Goal: Task Accomplishment & Management: Complete application form

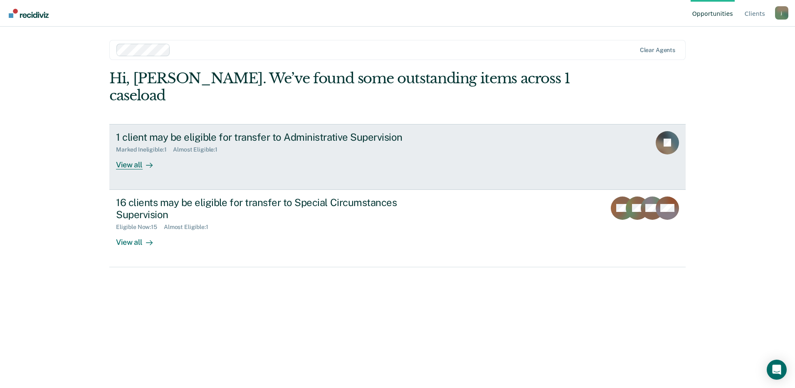
click at [171, 144] on div "1 client may be eligible for transfer to Administrative Supervision Marked Inel…" at bounding box center [272, 150] width 312 height 38
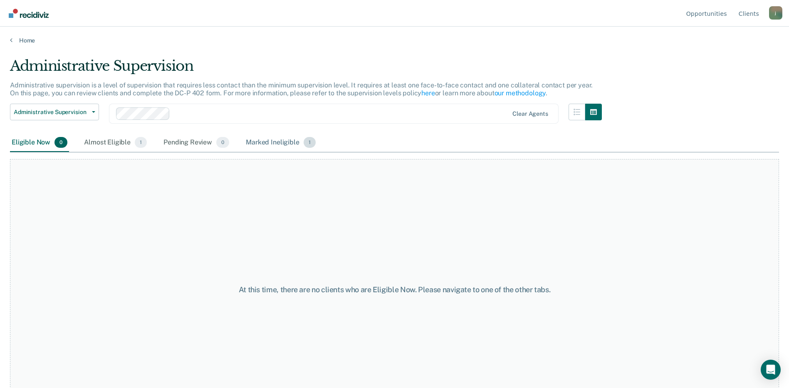
click at [282, 146] on div "Marked Ineligible 1" at bounding box center [280, 142] width 73 height 18
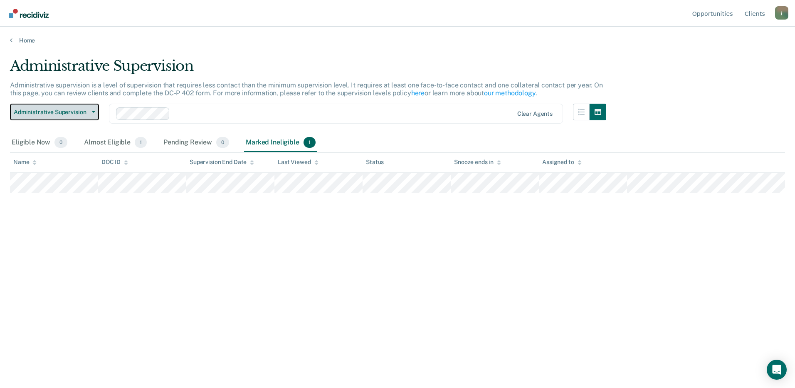
click at [90, 113] on button "Administrative Supervision" at bounding box center [54, 112] width 89 height 17
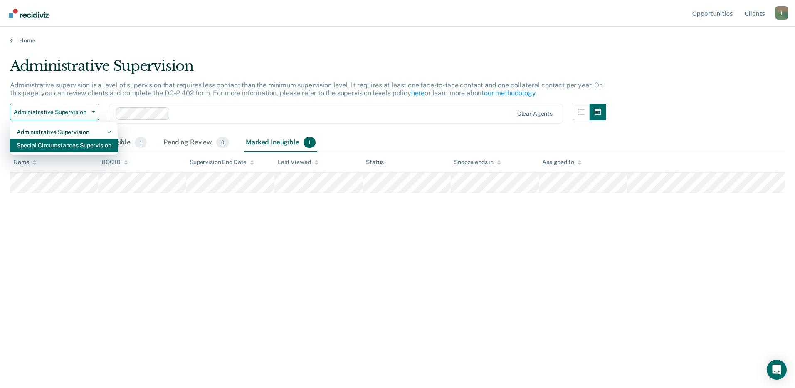
click at [83, 146] on div "Special Circumstances Supervision" at bounding box center [64, 144] width 94 height 13
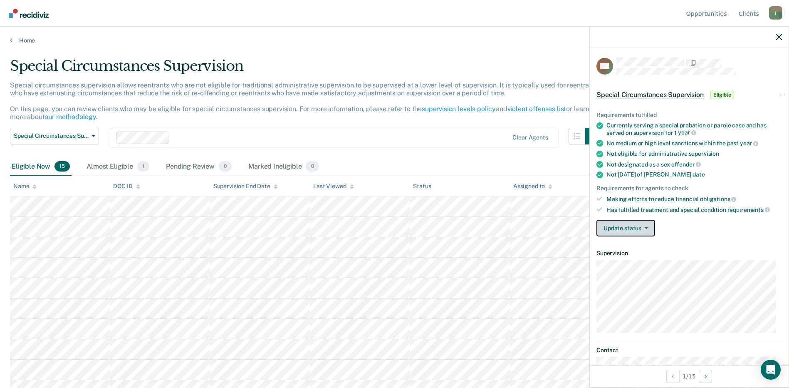
click at [648, 226] on button "Update status" at bounding box center [625, 228] width 59 height 17
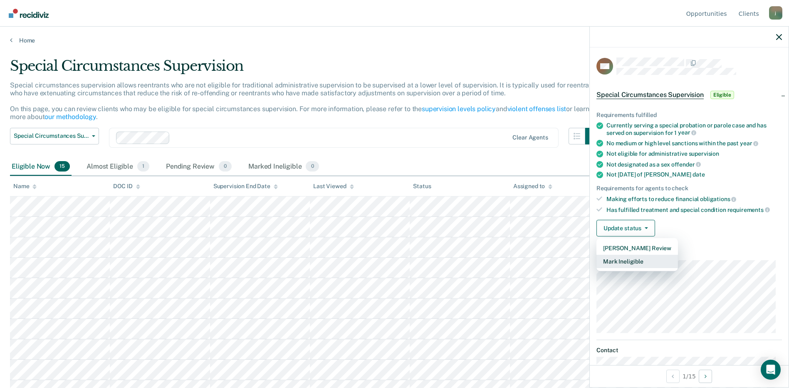
click at [637, 261] on button "Mark Ineligible" at bounding box center [636, 260] width 81 height 13
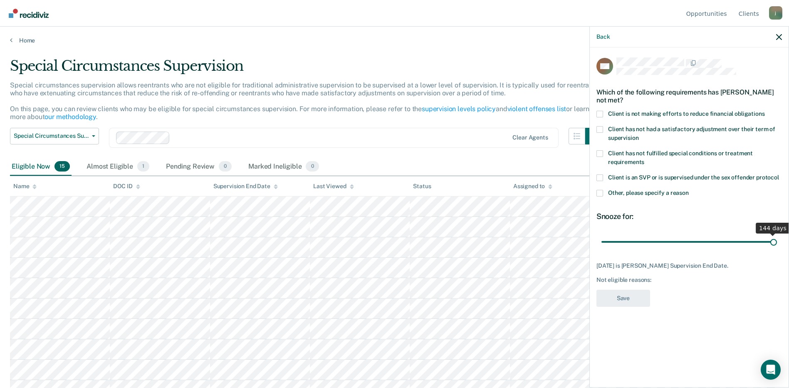
drag, startPoint x: 639, startPoint y: 238, endPoint x: 796, endPoint y: 242, distance: 157.6
type input "144"
click at [777, 242] on input "range" at bounding box center [688, 241] width 175 height 15
click at [599, 113] on span at bounding box center [599, 114] width 7 height 7
click at [765, 111] on input "Client is not making efforts to reduce financial obligations" at bounding box center [765, 111] width 0 height 0
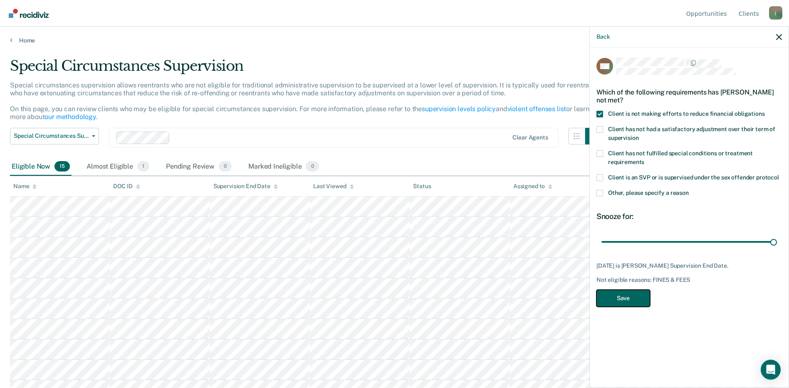
click at [624, 298] on button "Save" at bounding box center [623, 297] width 54 height 17
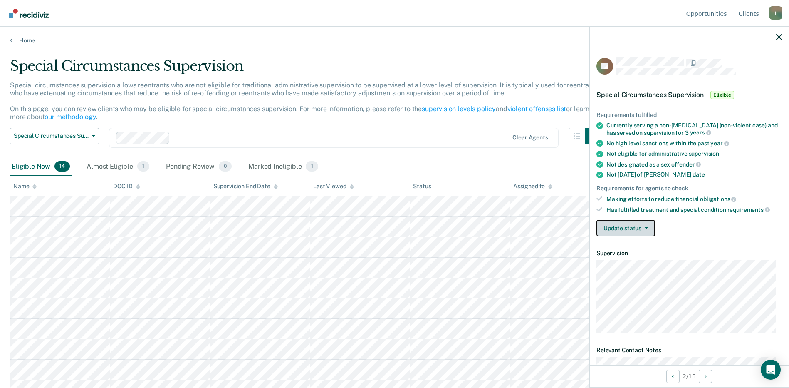
click at [645, 226] on button "Update status" at bounding box center [625, 228] width 59 height 17
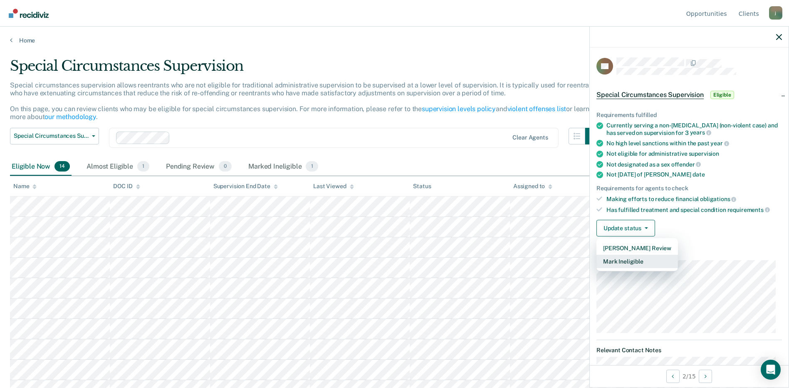
click at [643, 262] on button "Mark Ineligible" at bounding box center [636, 260] width 81 height 13
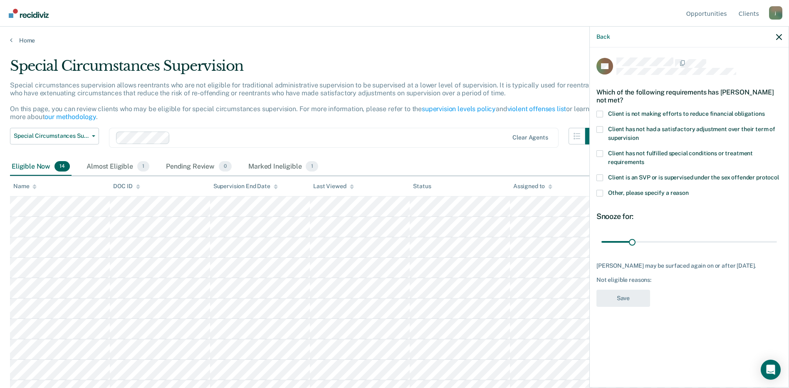
click at [599, 192] on span at bounding box center [599, 193] width 7 height 7
click at [689, 190] on input "Other, please specify a reason" at bounding box center [689, 190] width 0 height 0
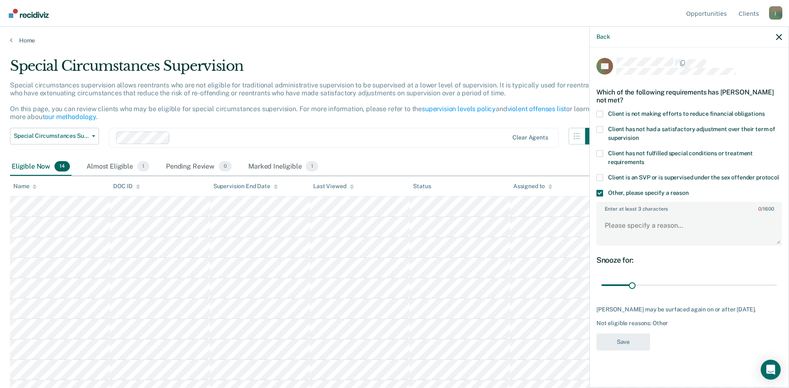
click at [600, 192] on span at bounding box center [599, 193] width 7 height 7
click at [689, 190] on input "Other, please specify a reason" at bounding box center [689, 190] width 0 height 0
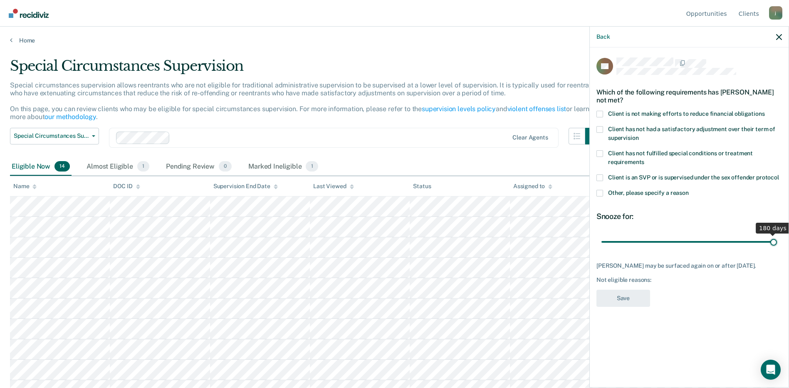
drag, startPoint x: 632, startPoint y: 241, endPoint x: 780, endPoint y: 238, distance: 147.6
type input "180"
click at [777, 238] on input "range" at bounding box center [688, 241] width 175 height 15
click at [598, 191] on span at bounding box center [599, 193] width 7 height 7
click at [689, 190] on input "Other, please specify a reason" at bounding box center [689, 190] width 0 height 0
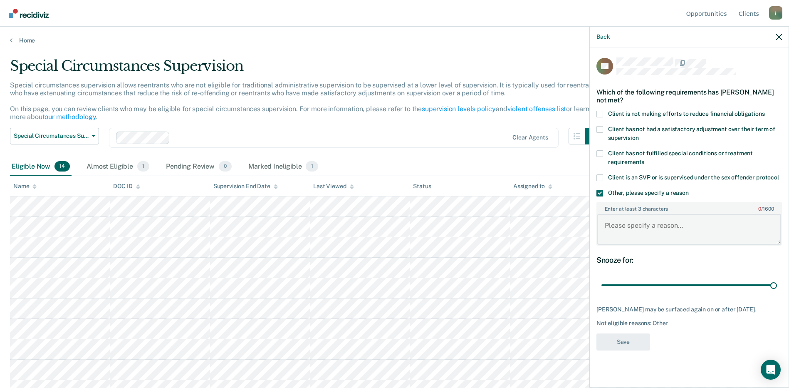
click at [615, 228] on textarea "Enter at least 3 characters 0 / 1600" at bounding box center [689, 229] width 184 height 31
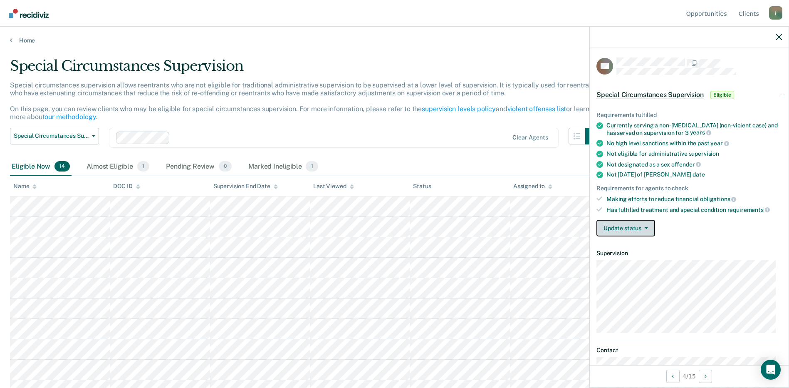
click at [641, 225] on button "Update status" at bounding box center [625, 228] width 59 height 17
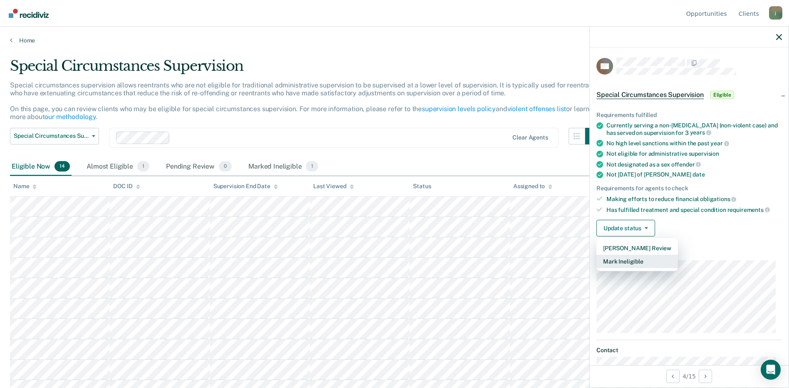
click at [646, 259] on button "Mark Ineligible" at bounding box center [636, 260] width 81 height 13
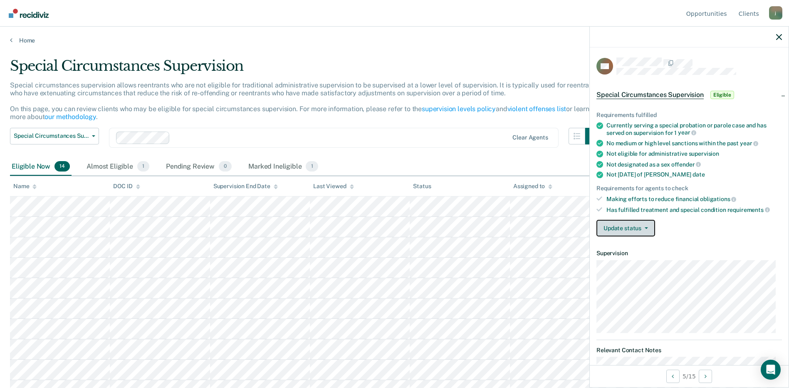
click at [647, 227] on icon "button" at bounding box center [645, 228] width 3 height 2
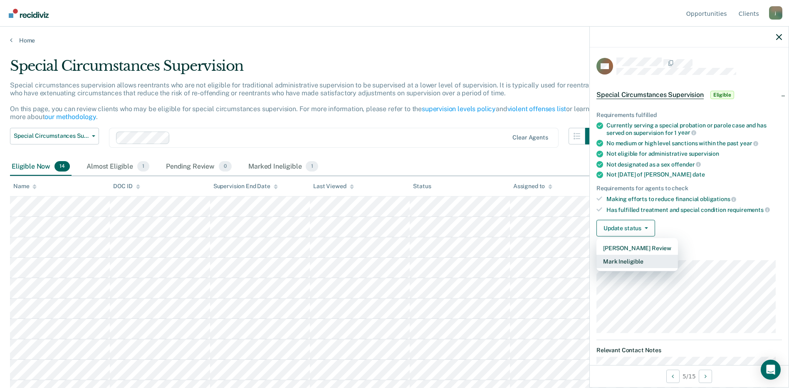
click at [642, 262] on button "Mark Ineligible" at bounding box center [636, 260] width 81 height 13
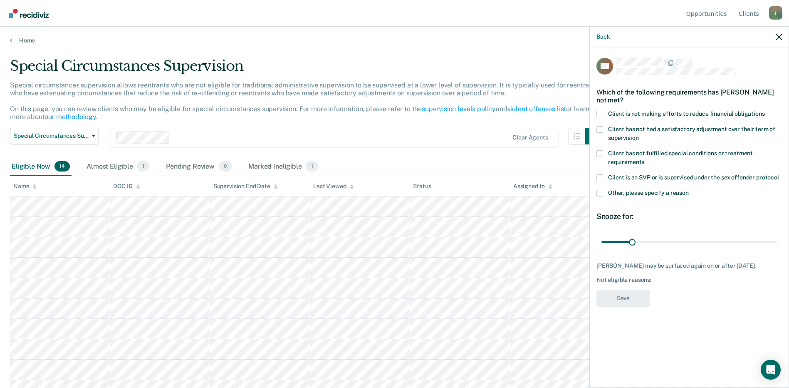
click at [600, 192] on span at bounding box center [599, 193] width 7 height 7
click at [689, 190] on input "Other, please specify a reason" at bounding box center [689, 190] width 0 height 0
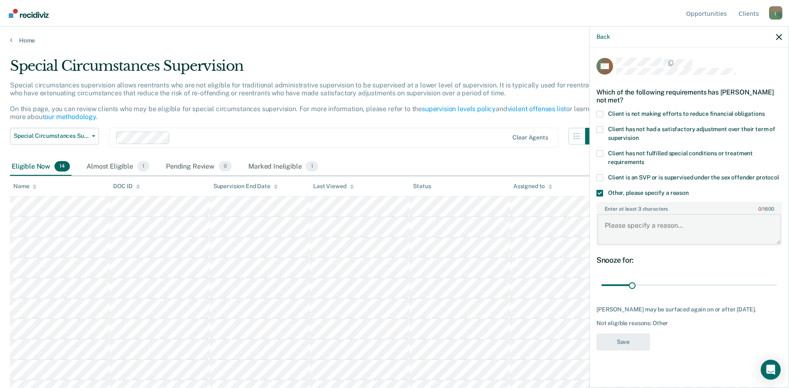
click at [659, 228] on textarea "Enter at least 3 characters 0 / 1600" at bounding box center [689, 229] width 184 height 31
type textarea "New to supervision"
drag, startPoint x: 631, startPoint y: 284, endPoint x: 779, endPoint y: 280, distance: 147.7
type input "180"
click at [777, 280] on input "range" at bounding box center [688, 285] width 175 height 15
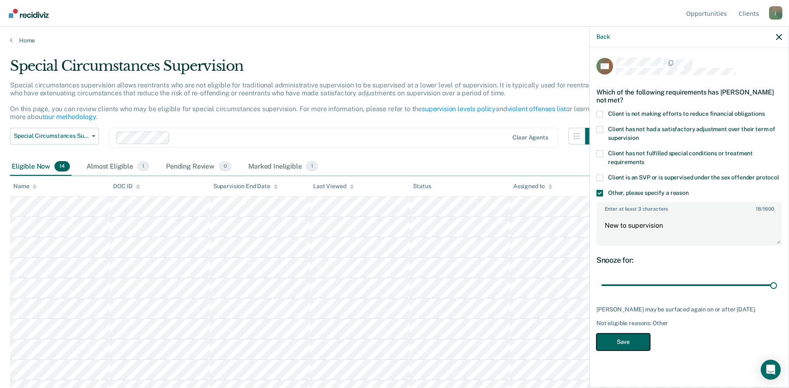
click at [631, 344] on button "Save" at bounding box center [623, 341] width 54 height 17
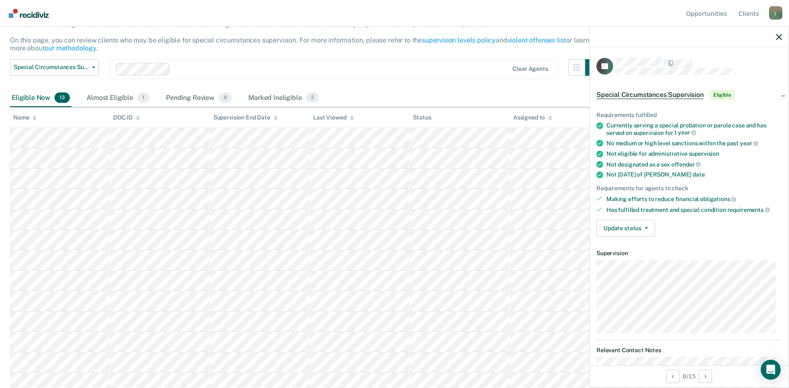
scroll to position [74, 0]
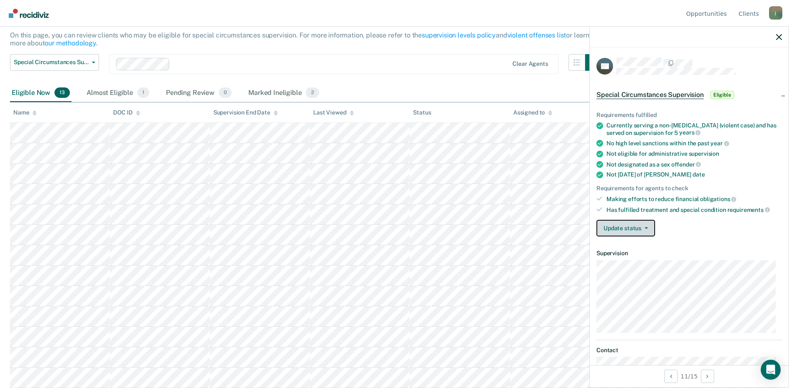
click at [649, 230] on button "Update status" at bounding box center [625, 228] width 59 height 17
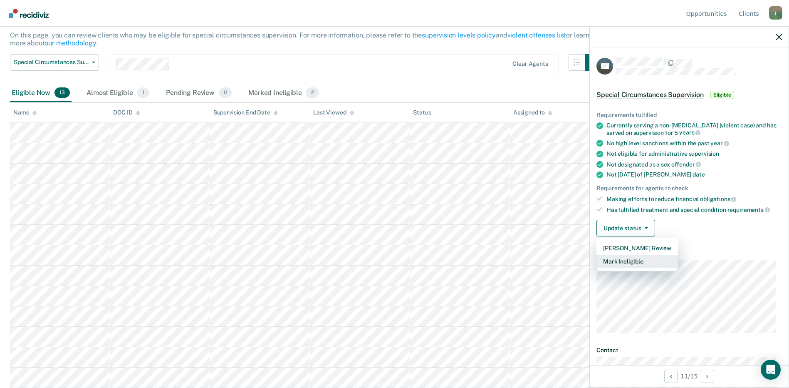
click at [638, 265] on button "Mark Ineligible" at bounding box center [636, 260] width 81 height 13
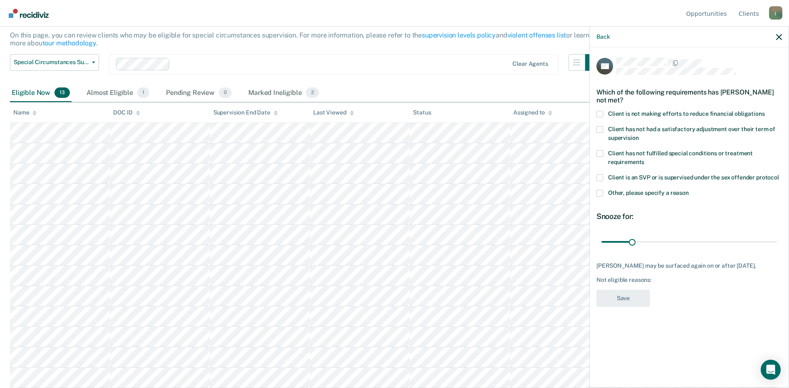
click at [599, 195] on span at bounding box center [599, 193] width 7 height 7
click at [689, 190] on input "Other, please specify a reason" at bounding box center [689, 190] width 0 height 0
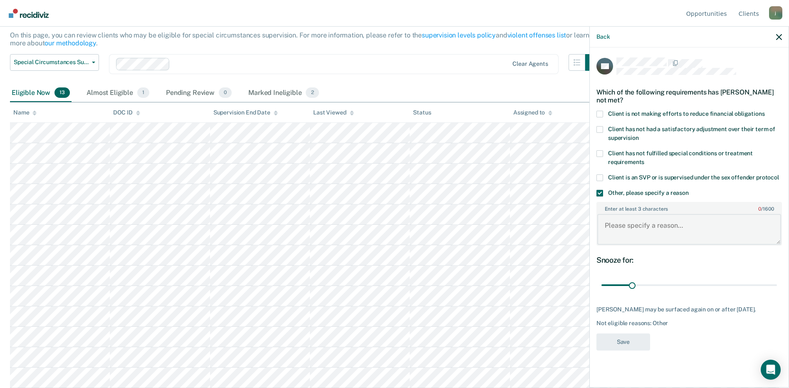
click at [607, 227] on textarea "Enter at least 3 characters 0 / 1600" at bounding box center [689, 229] width 184 height 31
click at [583, 227] on body "Looks like you’re using Internet Explorer 11. For faster loading and a better e…" at bounding box center [394, 120] width 789 height 388
type textarea "Does not require less than minimum supervision"
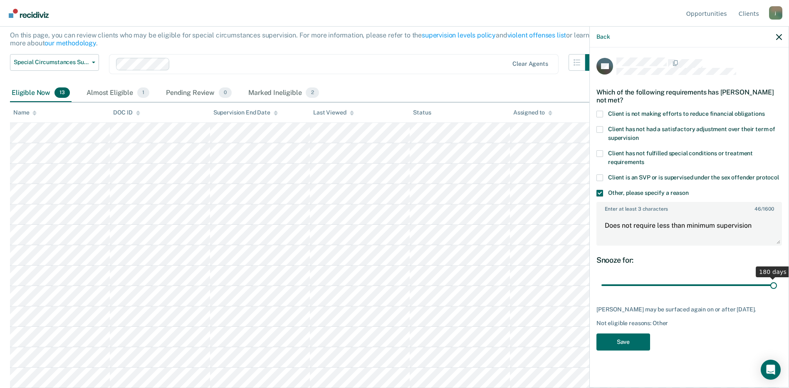
drag, startPoint x: 632, startPoint y: 284, endPoint x: 789, endPoint y: 282, distance: 157.2
type input "180"
click at [777, 282] on input "range" at bounding box center [688, 285] width 175 height 15
click at [630, 340] on button "Save" at bounding box center [623, 341] width 54 height 17
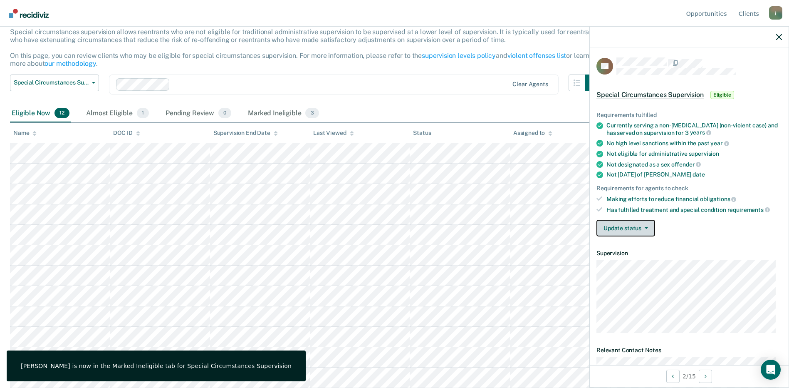
click at [648, 228] on button "Update status" at bounding box center [625, 228] width 59 height 17
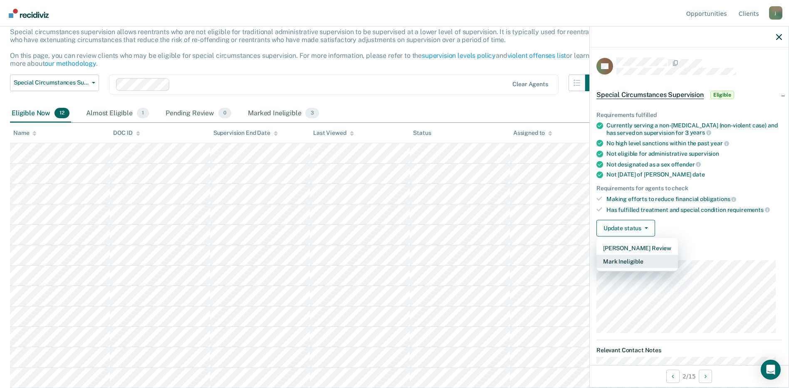
click at [641, 262] on button "Mark Ineligible" at bounding box center [636, 260] width 81 height 13
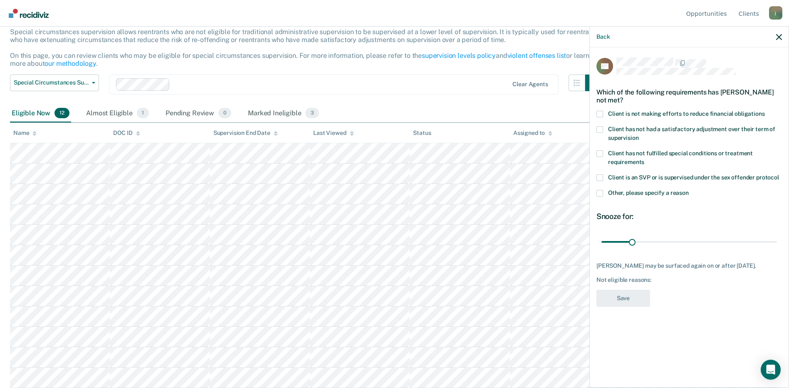
click at [598, 191] on span at bounding box center [599, 193] width 7 height 7
click at [689, 190] on input "Other, please specify a reason" at bounding box center [689, 190] width 0 height 0
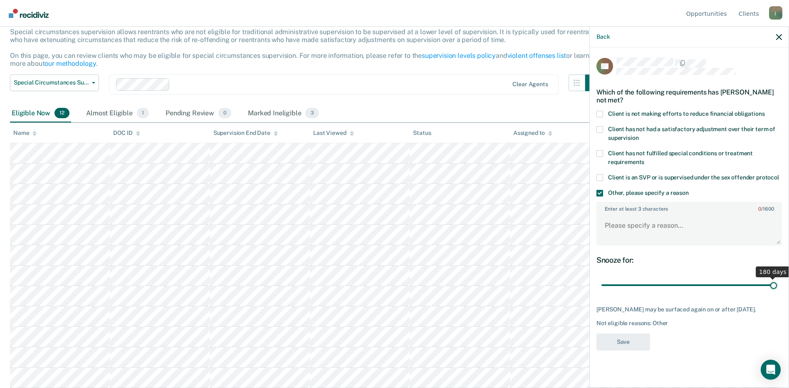
drag, startPoint x: 630, startPoint y: 286, endPoint x: 796, endPoint y: 291, distance: 166.0
type input "180"
click at [777, 291] on input "range" at bounding box center [688, 285] width 175 height 15
click at [622, 215] on textarea "Enter at least 3 characters 0 / 1600" at bounding box center [689, 229] width 184 height 31
paste textarea "Does not require less than minimum supervision"
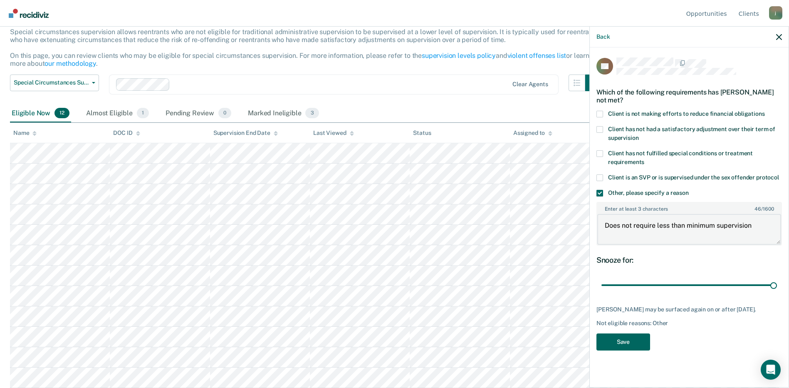
type textarea "Does not require less than minimum supervision"
click at [627, 340] on button "Save" at bounding box center [623, 341] width 54 height 17
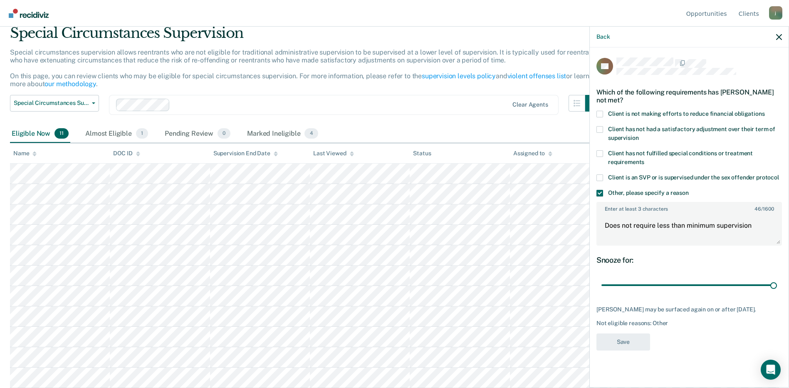
scroll to position [33, 0]
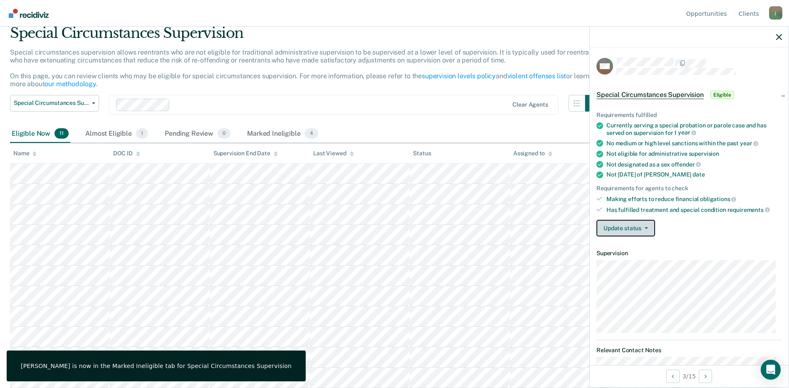
click at [645, 226] on button "Update status" at bounding box center [625, 228] width 59 height 17
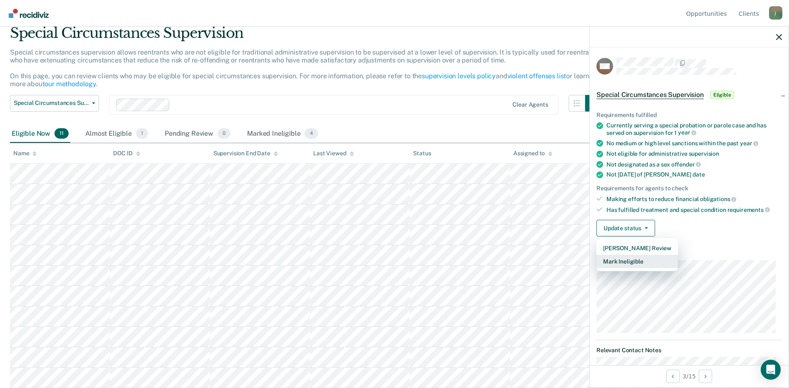
click at [640, 259] on button "Mark Ineligible" at bounding box center [636, 260] width 81 height 13
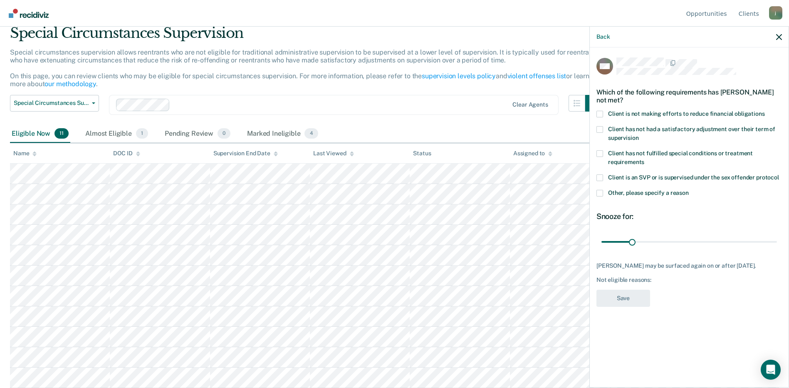
click at [599, 193] on span at bounding box center [599, 193] width 7 height 7
click at [689, 190] on input "Other, please specify a reason" at bounding box center [689, 190] width 0 height 0
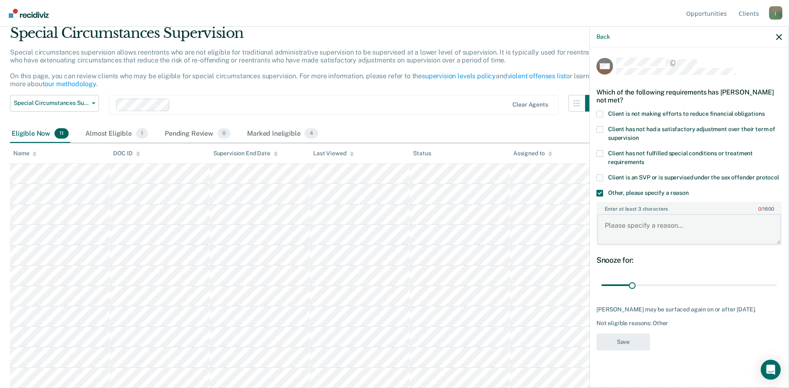
click at [627, 227] on textarea "Enter at least 3 characters 0 / 1600" at bounding box center [689, 229] width 184 height 31
paste textarea "Does not require less than minimum supervision"
type textarea "Does not require less than minimum supervision"
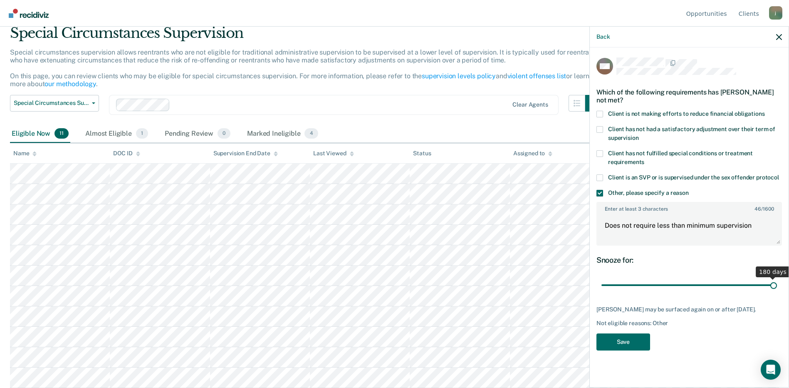
drag, startPoint x: 633, startPoint y: 284, endPoint x: 796, endPoint y: 275, distance: 163.6
type input "180"
click at [777, 278] on input "range" at bounding box center [688, 285] width 175 height 15
click at [617, 341] on button "Save" at bounding box center [623, 341] width 54 height 17
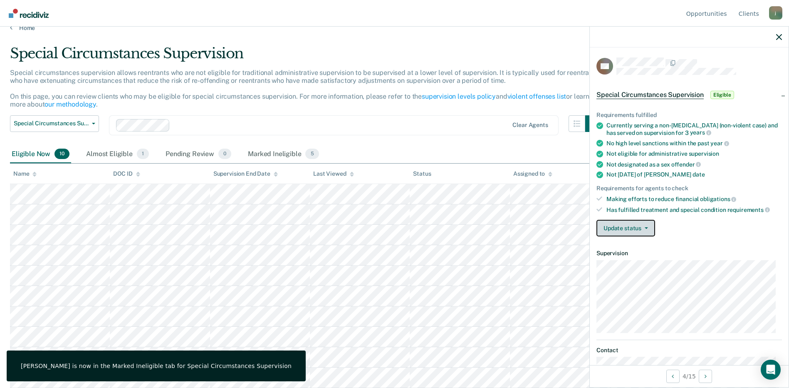
click at [645, 230] on button "Update status" at bounding box center [625, 228] width 59 height 17
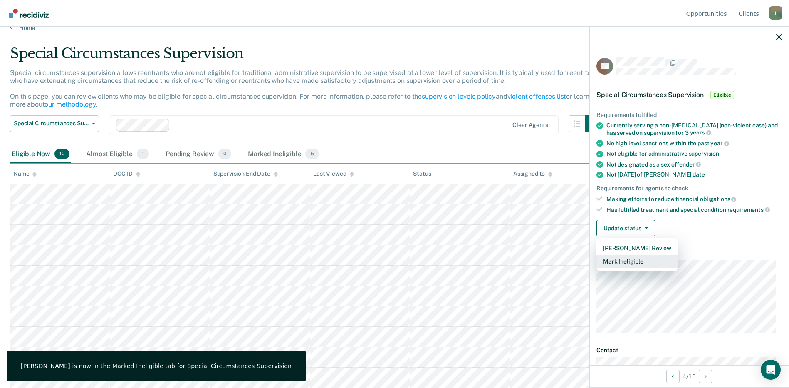
click at [638, 258] on button "Mark Ineligible" at bounding box center [636, 260] width 81 height 13
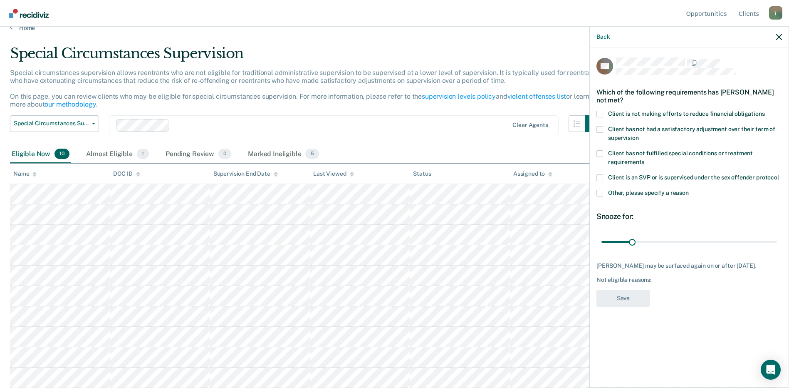
click at [602, 191] on span at bounding box center [599, 193] width 7 height 7
click at [689, 190] on input "Other, please specify a reason" at bounding box center [689, 190] width 0 height 0
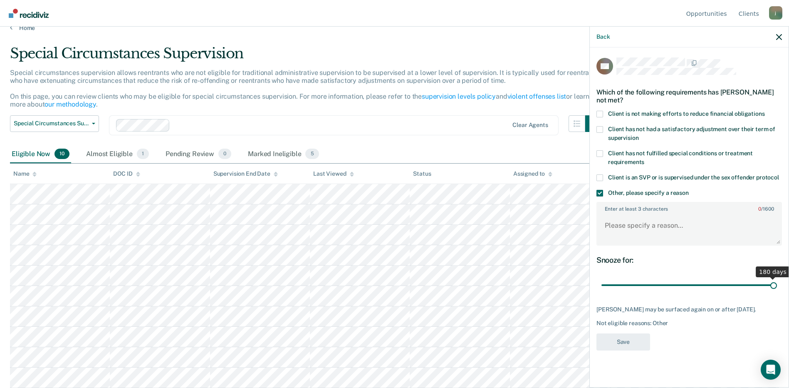
drag, startPoint x: 634, startPoint y: 283, endPoint x: 796, endPoint y: 284, distance: 162.2
type input "180"
click at [777, 284] on input "range" at bounding box center [688, 285] width 175 height 15
click at [630, 227] on textarea "Enter at least 3 characters 0 / 1600" at bounding box center [689, 229] width 184 height 31
paste textarea "Does not require less than minimum supervision"
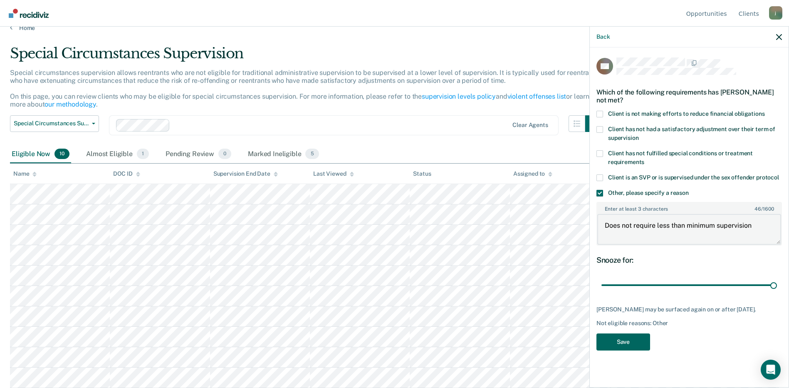
type textarea "Does not require less than minimum supervision"
click at [620, 342] on button "Save" at bounding box center [623, 341] width 54 height 17
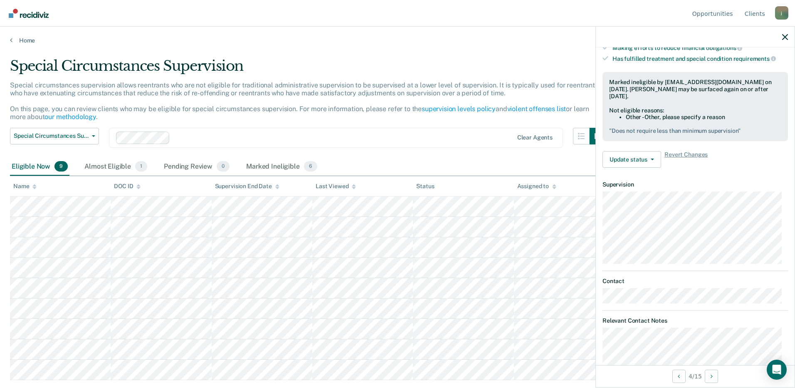
scroll to position [0, 0]
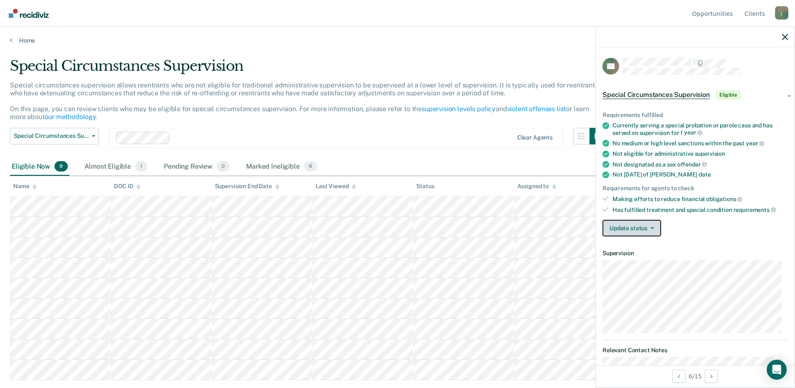
click at [615, 226] on button "Update status" at bounding box center [631, 228] width 59 height 17
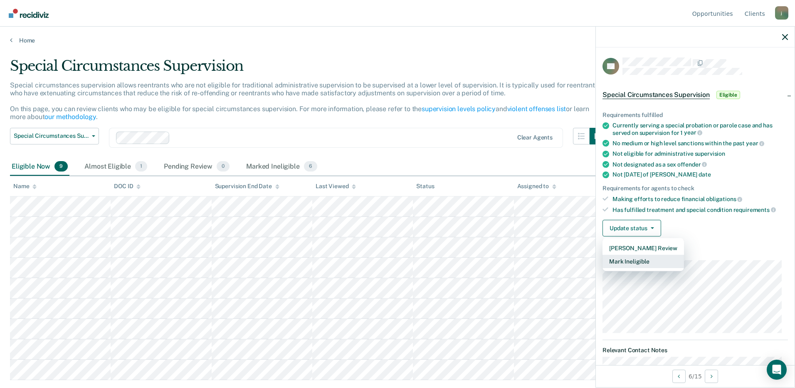
click at [625, 262] on button "Mark Ineligible" at bounding box center [642, 260] width 81 height 13
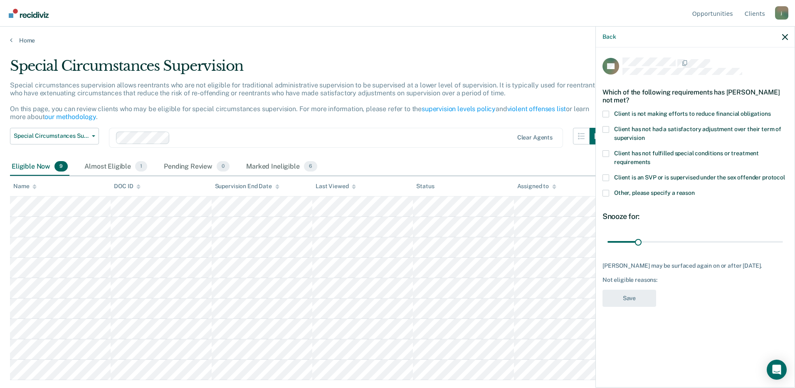
click at [605, 192] on span at bounding box center [605, 193] width 7 height 7
click at [695, 190] on input "Other, please specify a reason" at bounding box center [695, 190] width 0 height 0
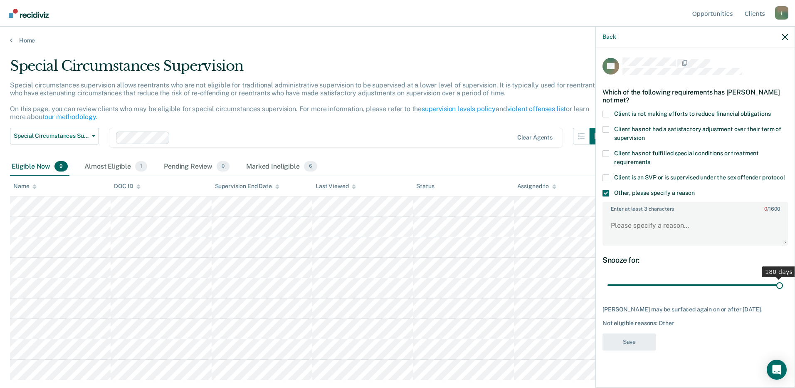
drag, startPoint x: 638, startPoint y: 286, endPoint x: 796, endPoint y: 287, distance: 157.6
type input "180"
click at [783, 287] on input "range" at bounding box center [694, 285] width 175 height 15
click at [623, 231] on textarea "Enter at least 3 characters 0 / 1600" at bounding box center [695, 229] width 184 height 31
paste textarea "Does not require less than minimum supervision"
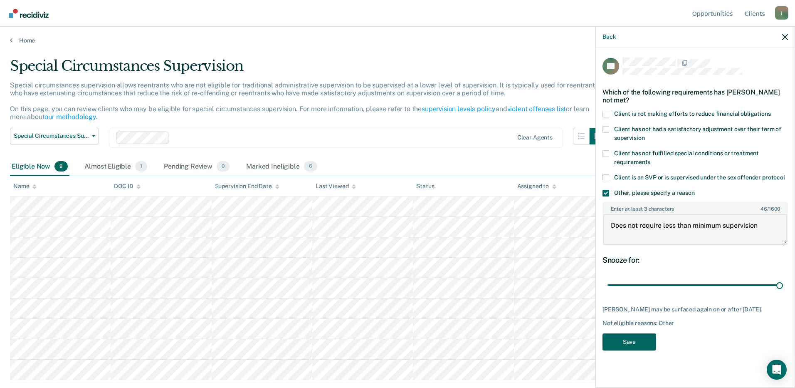
type textarea "Does not require less than minimum supervision"
click at [635, 340] on button "Save" at bounding box center [629, 341] width 54 height 17
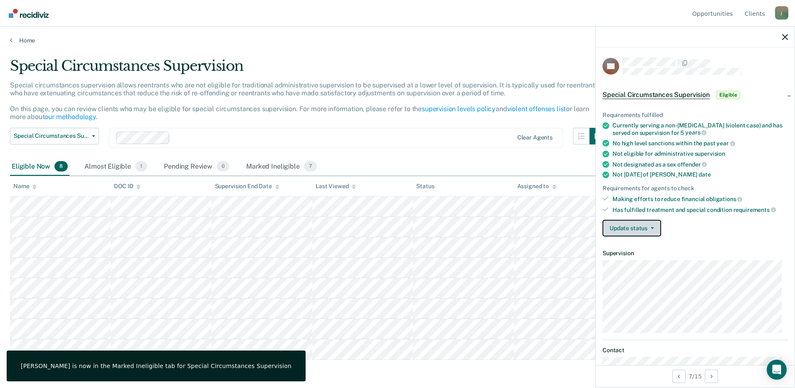
click at [625, 227] on button "Update status" at bounding box center [631, 228] width 59 height 17
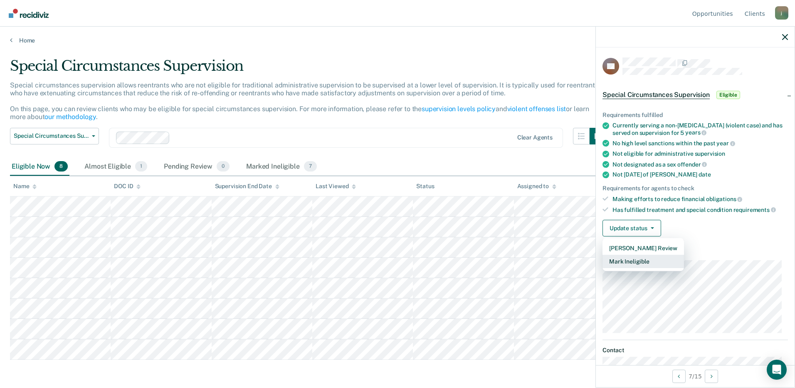
click at [628, 257] on button "Mark Ineligible" at bounding box center [642, 260] width 81 height 13
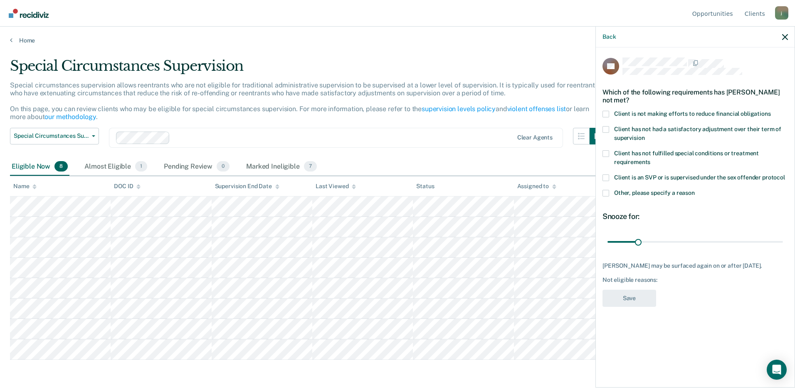
click at [605, 191] on span at bounding box center [605, 193] width 7 height 7
click at [695, 190] on input "Other, please specify a reason" at bounding box center [695, 190] width 0 height 0
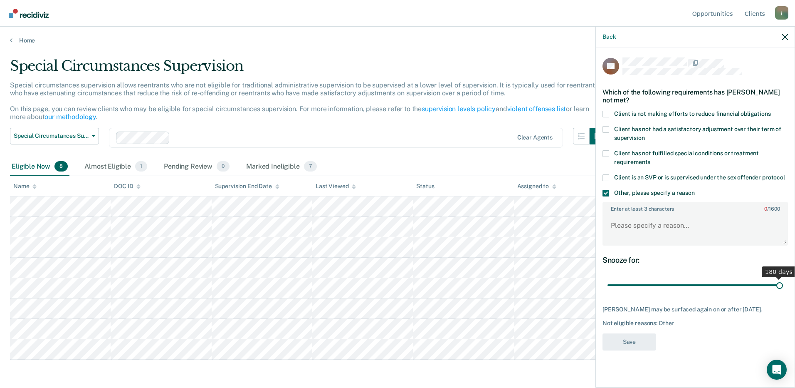
drag, startPoint x: 640, startPoint y: 284, endPoint x: 796, endPoint y: 293, distance: 156.6
type input "180"
click at [783, 292] on input "range" at bounding box center [694, 285] width 175 height 15
click at [610, 225] on textarea "Enter at least 3 characters 0 / 1600" at bounding box center [695, 229] width 184 height 31
paste textarea "Does not require less than minimum supervision"
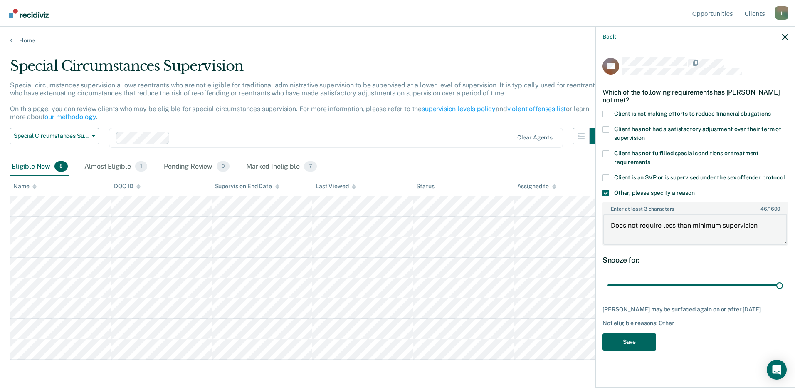
type textarea "Does not require less than minimum supervision"
click at [631, 341] on button "Save" at bounding box center [629, 341] width 54 height 17
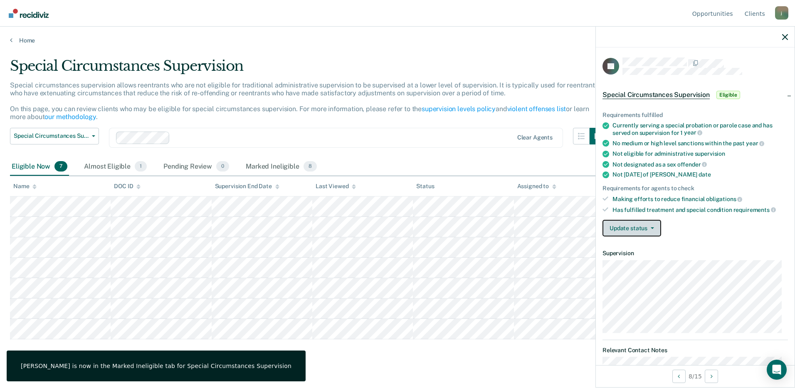
click at [610, 230] on button "Update status" at bounding box center [631, 228] width 59 height 17
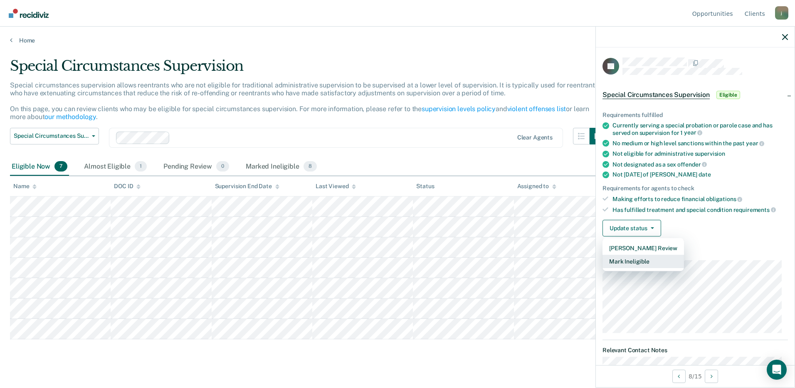
click at [624, 262] on button "Mark Ineligible" at bounding box center [642, 260] width 81 height 13
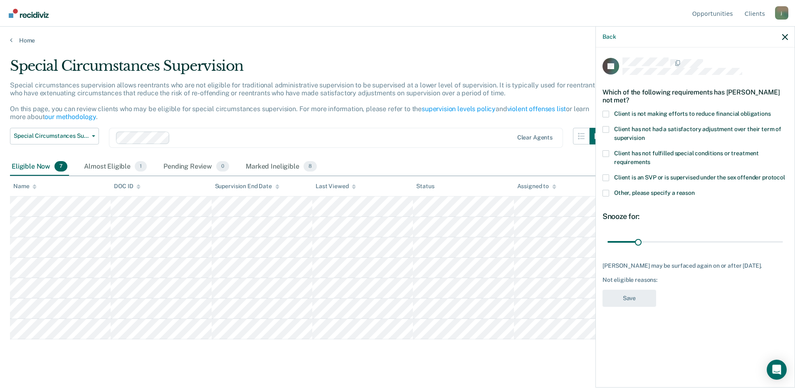
click at [606, 190] on span at bounding box center [605, 193] width 7 height 7
click at [695, 190] on input "Other, please specify a reason" at bounding box center [695, 190] width 0 height 0
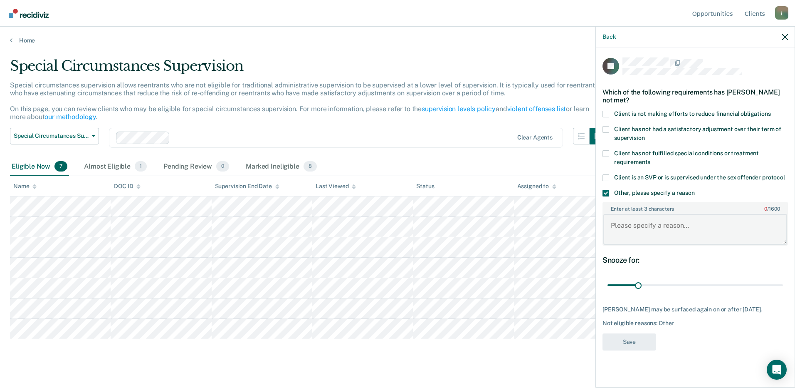
click at [619, 225] on textarea "Enter at least 3 characters 0 / 1600" at bounding box center [695, 229] width 184 height 31
paste textarea "Does not require less than minimum supervision"
type textarea "Does not require less than minimum supervision"
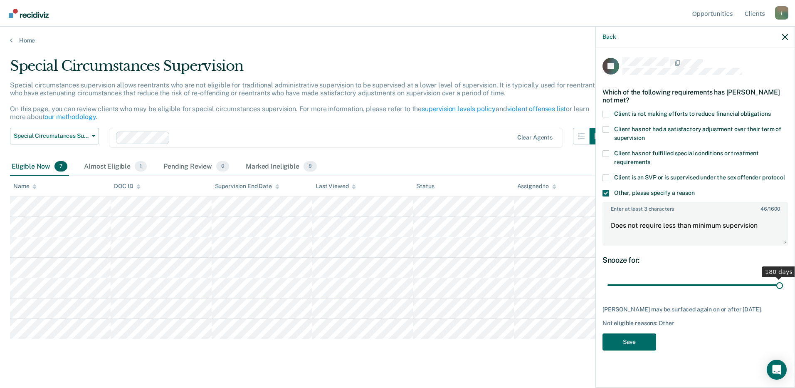
drag, startPoint x: 637, startPoint y: 285, endPoint x: 793, endPoint y: 286, distance: 155.9
type input "180"
click at [783, 286] on input "range" at bounding box center [694, 285] width 175 height 15
click at [615, 344] on button "Save" at bounding box center [629, 341] width 54 height 17
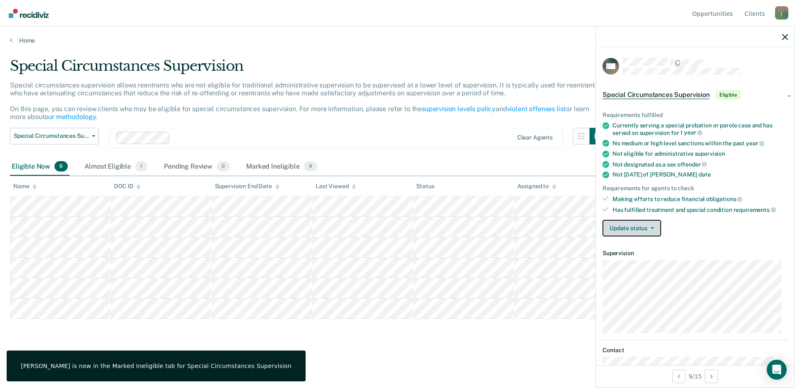
click at [635, 225] on button "Update status" at bounding box center [631, 228] width 59 height 17
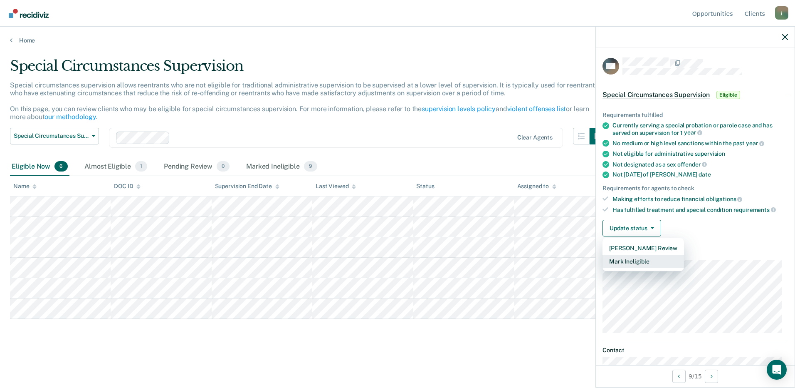
click at [635, 263] on button "Mark Ineligible" at bounding box center [642, 260] width 81 height 13
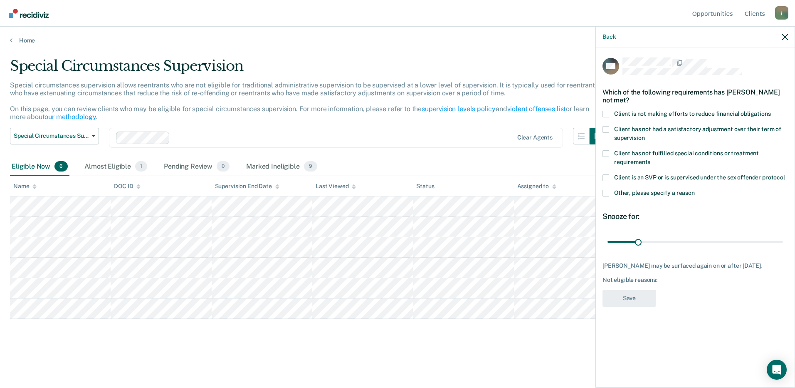
click at [605, 191] on span at bounding box center [605, 193] width 7 height 7
click at [695, 190] on input "Other, please specify a reason" at bounding box center [695, 190] width 0 height 0
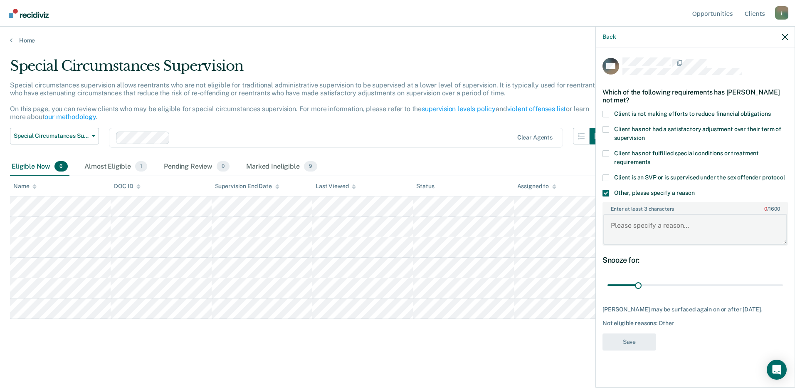
click at [620, 231] on textarea "Enter at least 3 characters 0 / 1600" at bounding box center [695, 229] width 184 height 31
paste textarea "Does not require less than minimum supervision"
type textarea "Does not require less than minimum supervision"
drag, startPoint x: 638, startPoint y: 284, endPoint x: 795, endPoint y: 282, distance: 156.3
type input "180"
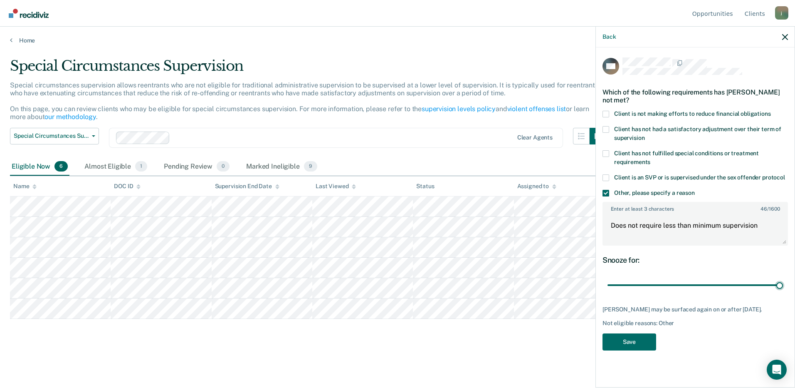
click at [783, 284] on input "range" at bounding box center [694, 285] width 175 height 15
click at [618, 341] on button "Save" at bounding box center [629, 341] width 54 height 17
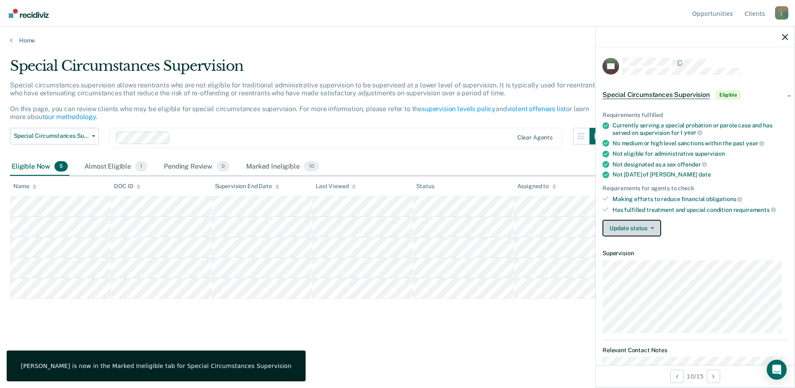
click at [614, 227] on button "Update status" at bounding box center [631, 228] width 59 height 17
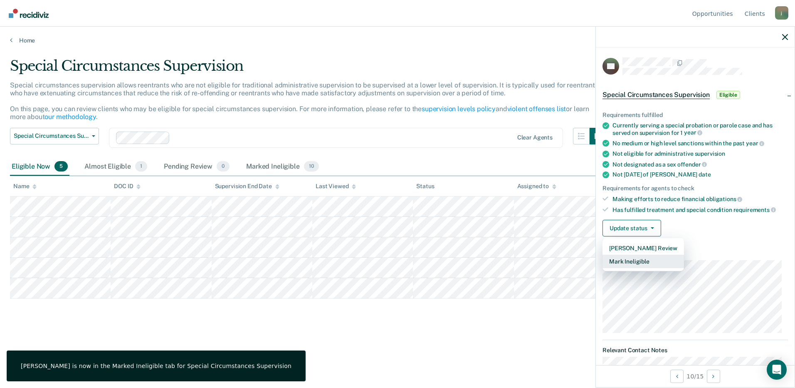
click at [615, 261] on button "Mark Ineligible" at bounding box center [642, 260] width 81 height 13
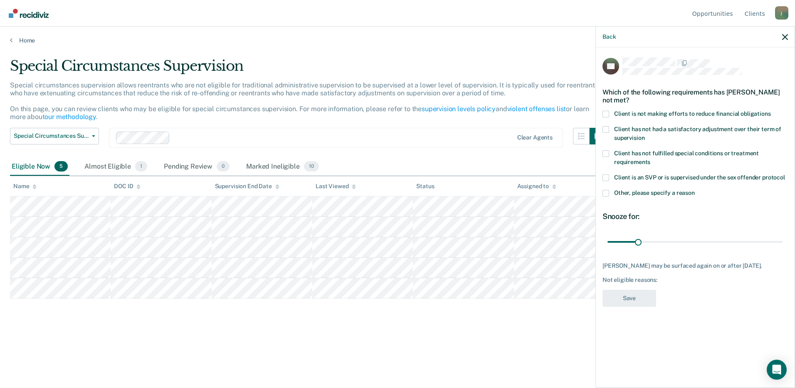
click at [606, 190] on span at bounding box center [605, 193] width 7 height 7
click at [695, 190] on input "Other, please specify a reason" at bounding box center [695, 190] width 0 height 0
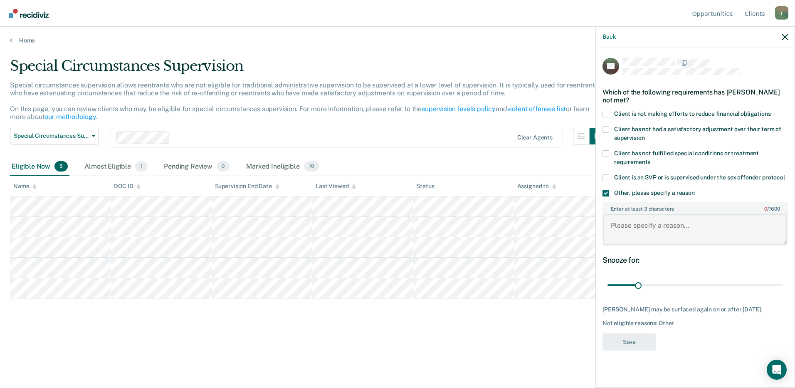
click at [626, 226] on textarea "Enter at least 3 characters 0 / 1600" at bounding box center [695, 229] width 184 height 31
paste textarea "Does not require less than minimum supervision"
type textarea "Does not require less than minimum supervision"
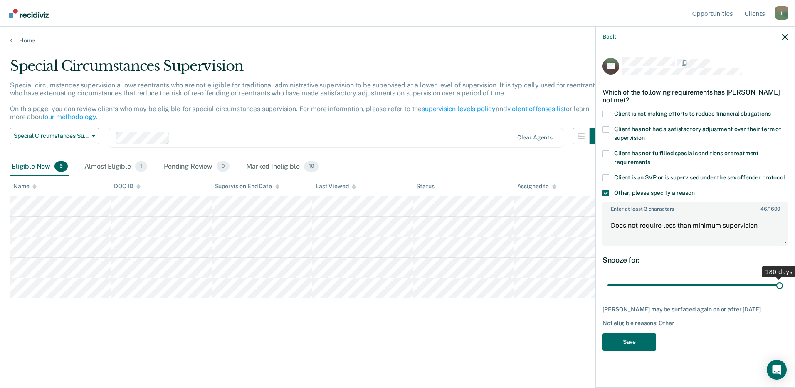
drag, startPoint x: 637, startPoint y: 286, endPoint x: 796, endPoint y: 287, distance: 159.3
type input "180"
click at [783, 287] on input "range" at bounding box center [694, 285] width 175 height 15
click at [626, 341] on button "Save" at bounding box center [629, 341] width 54 height 17
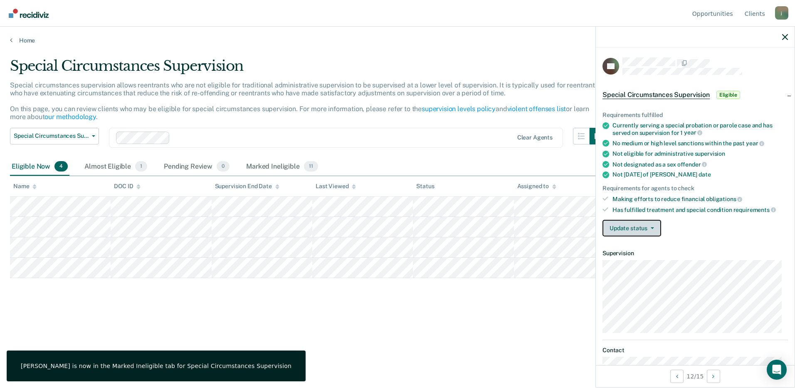
click at [639, 228] on button "Update status" at bounding box center [631, 228] width 59 height 17
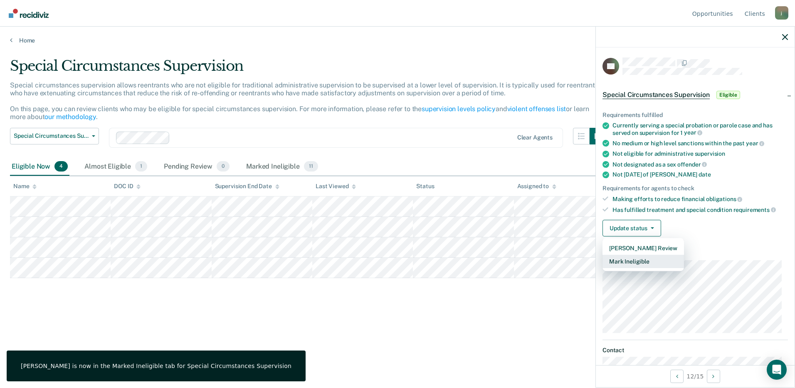
click at [636, 262] on button "Mark Ineligible" at bounding box center [642, 260] width 81 height 13
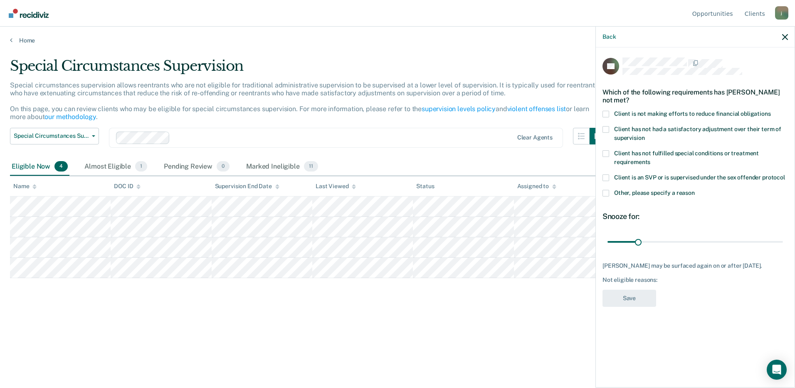
click at [607, 192] on span at bounding box center [605, 193] width 7 height 7
click at [695, 190] on input "Other, please specify a reason" at bounding box center [695, 190] width 0 height 0
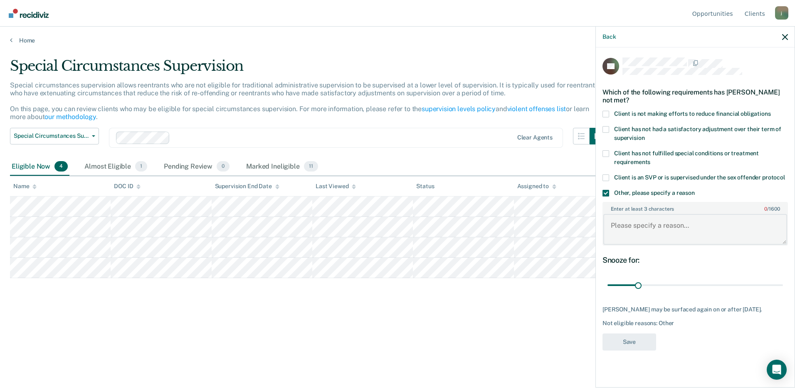
click at [625, 227] on textarea "Enter at least 3 characters 0 / 1600" at bounding box center [695, 229] width 184 height 31
paste textarea "Does not require less than minimum supervision"
type textarea "Does not require less than minimum supervision"
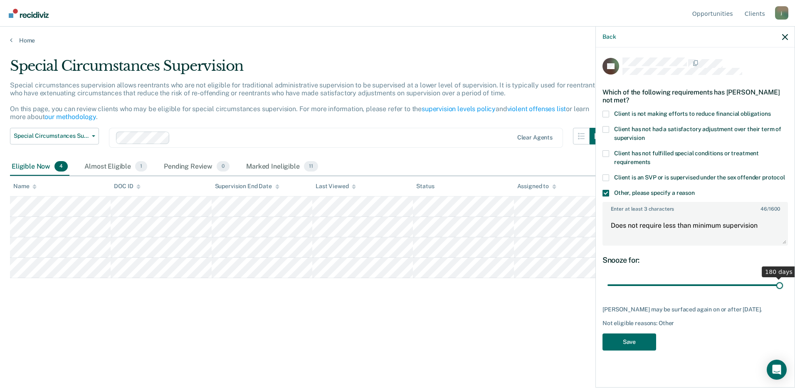
drag, startPoint x: 638, startPoint y: 283, endPoint x: 796, endPoint y: 288, distance: 158.5
type input "180"
click at [783, 288] on input "range" at bounding box center [694, 285] width 175 height 15
click at [616, 343] on button "Save" at bounding box center [629, 341] width 54 height 17
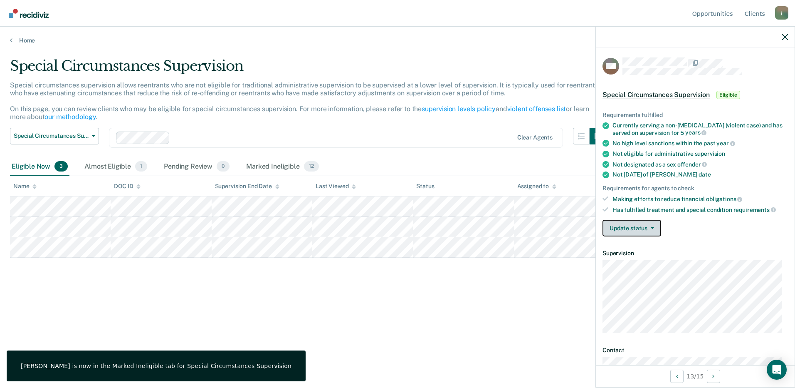
click at [612, 229] on button "Update status" at bounding box center [631, 228] width 59 height 17
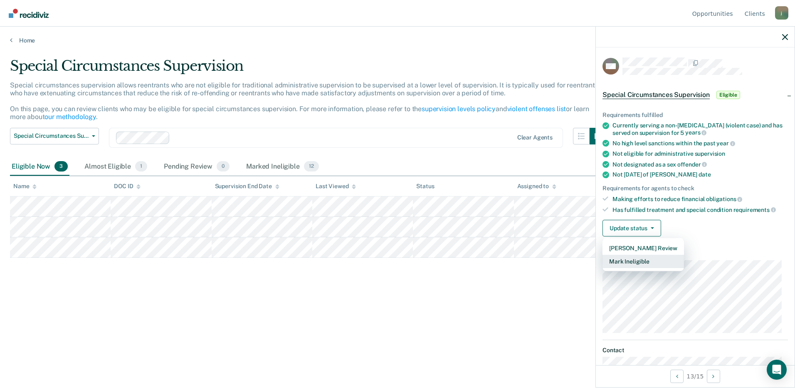
click at [626, 259] on button "Mark Ineligible" at bounding box center [642, 260] width 81 height 13
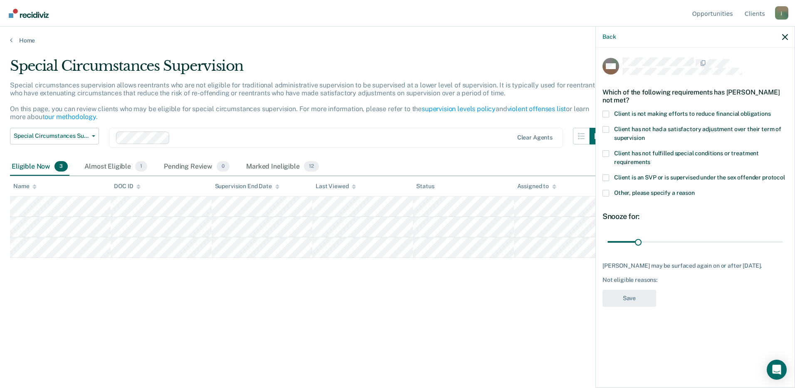
click at [606, 194] on span at bounding box center [605, 193] width 7 height 7
click at [695, 190] on input "Other, please specify a reason" at bounding box center [695, 190] width 0 height 0
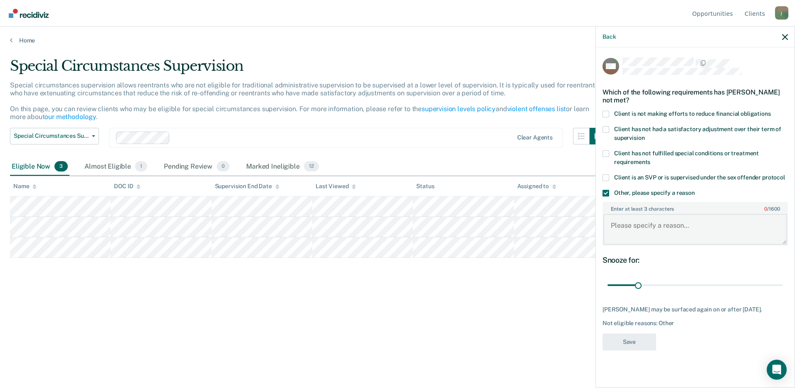
click at [633, 230] on textarea "Enter at least 3 characters 0 / 1600" at bounding box center [695, 229] width 184 height 31
paste textarea "Does not require less than minimum supervision"
type textarea "Does not require less than minimum supervision"
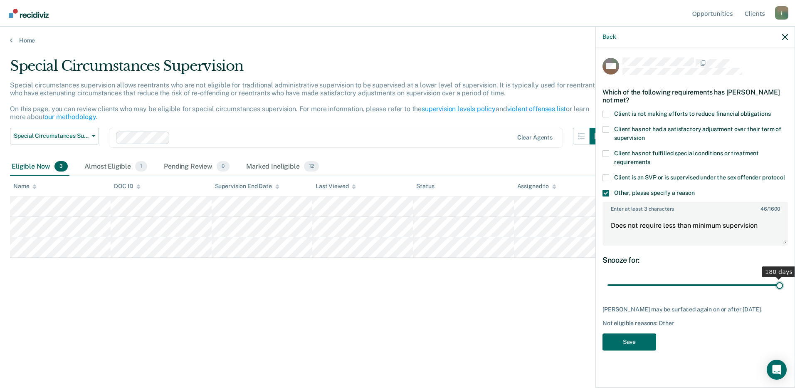
drag, startPoint x: 639, startPoint y: 283, endPoint x: 796, endPoint y: 286, distance: 157.6
type input "180"
click at [783, 286] on input "range" at bounding box center [694, 285] width 175 height 15
click at [619, 340] on button "Save" at bounding box center [629, 341] width 54 height 17
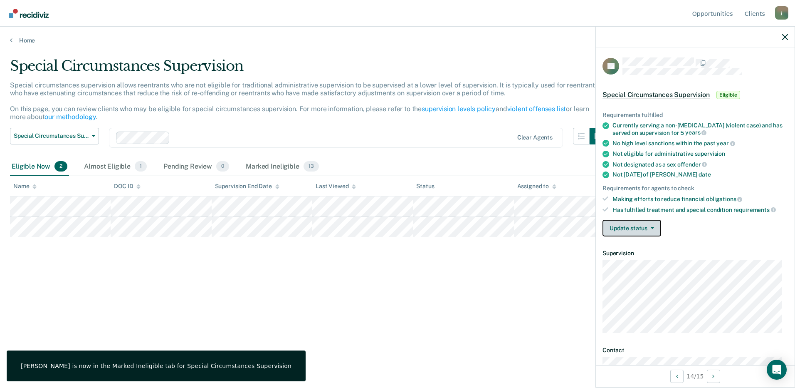
click at [630, 227] on button "Update status" at bounding box center [631, 228] width 59 height 17
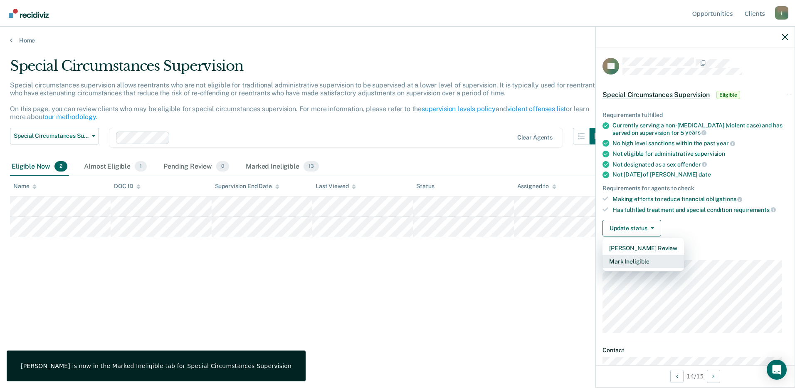
click at [634, 258] on button "Mark Ineligible" at bounding box center [642, 260] width 81 height 13
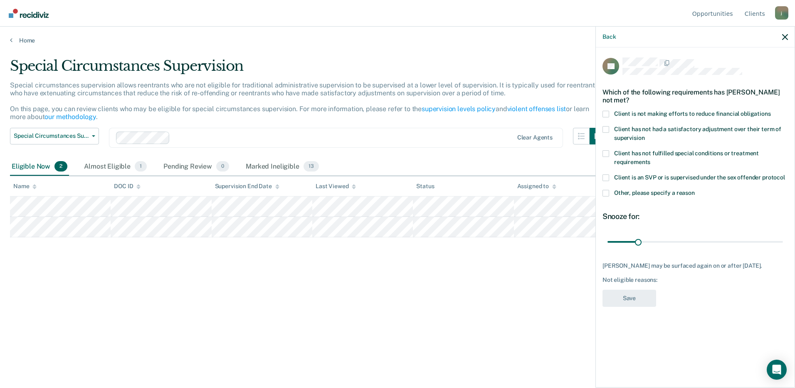
click at [606, 190] on span at bounding box center [605, 193] width 7 height 7
click at [695, 190] on input "Other, please specify a reason" at bounding box center [695, 190] width 0 height 0
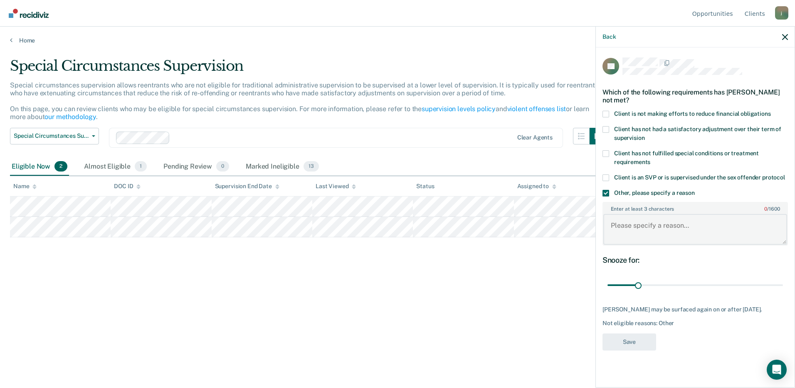
click at [630, 222] on textarea "Enter at least 3 characters 0 / 1600" at bounding box center [695, 229] width 184 height 31
paste textarea "Does not require less than minimum supervision"
type textarea "Does not require less than minimum supervision"
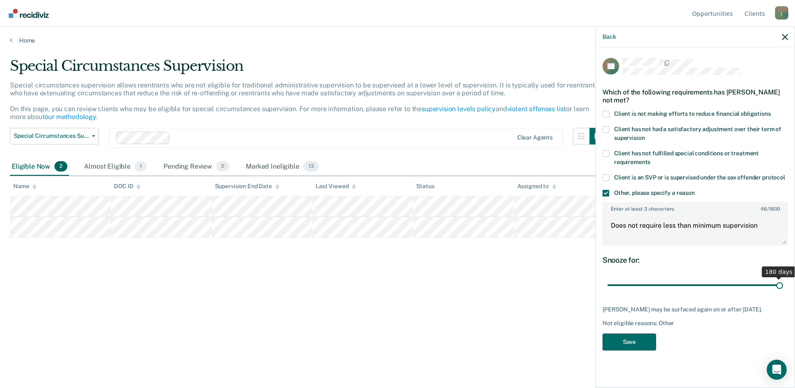
drag, startPoint x: 637, startPoint y: 277, endPoint x: 796, endPoint y: 274, distance: 159.3
type input "180"
click at [783, 278] on input "range" at bounding box center [694, 285] width 175 height 15
click at [638, 338] on button "Save" at bounding box center [629, 341] width 54 height 17
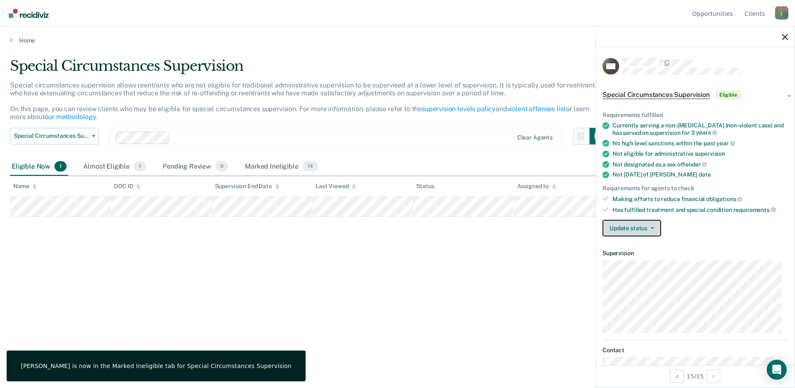
click at [619, 227] on button "Update status" at bounding box center [631, 228] width 59 height 17
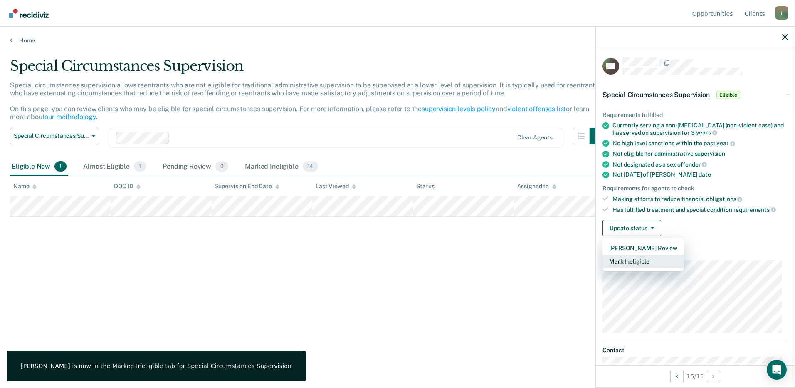
click at [626, 260] on button "Mark Ineligible" at bounding box center [642, 260] width 81 height 13
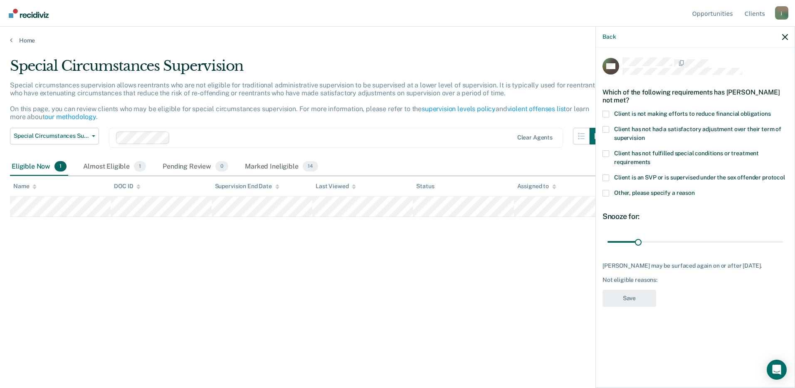
click at [606, 190] on span at bounding box center [605, 193] width 7 height 7
click at [695, 190] on input "Other, please specify a reason" at bounding box center [695, 190] width 0 height 0
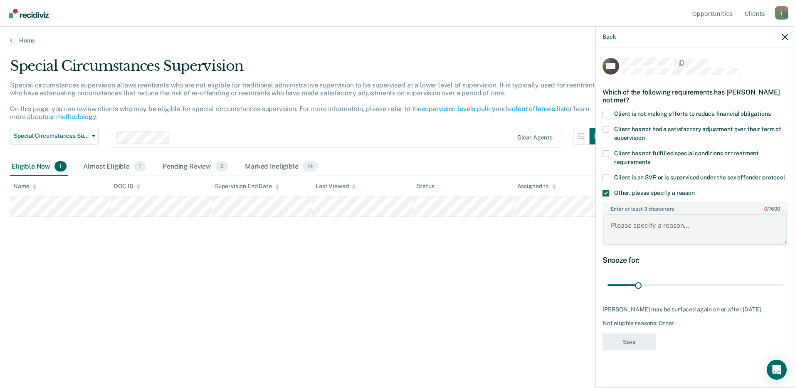
click at [625, 234] on textarea "Enter at least 3 characters 0 / 1600" at bounding box center [695, 229] width 184 height 31
paste textarea "Does not require less than minimum supervision"
type textarea "Does not require less than minimum supervision"
drag, startPoint x: 638, startPoint y: 284, endPoint x: 795, endPoint y: 292, distance: 156.6
type input "180"
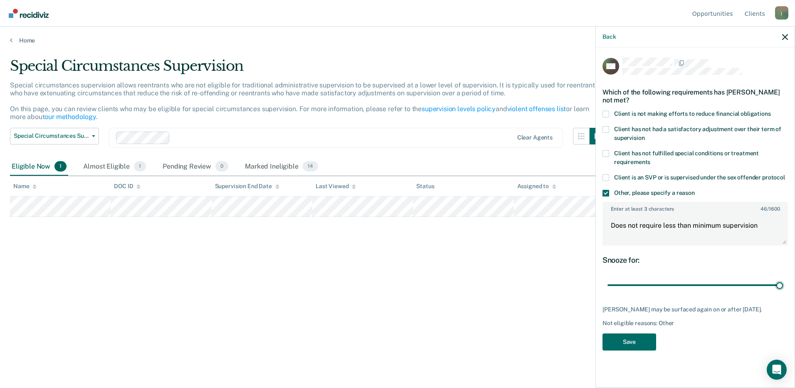
click at [783, 292] on input "range" at bounding box center [694, 285] width 175 height 15
click at [627, 340] on button "Save" at bounding box center [629, 341] width 54 height 17
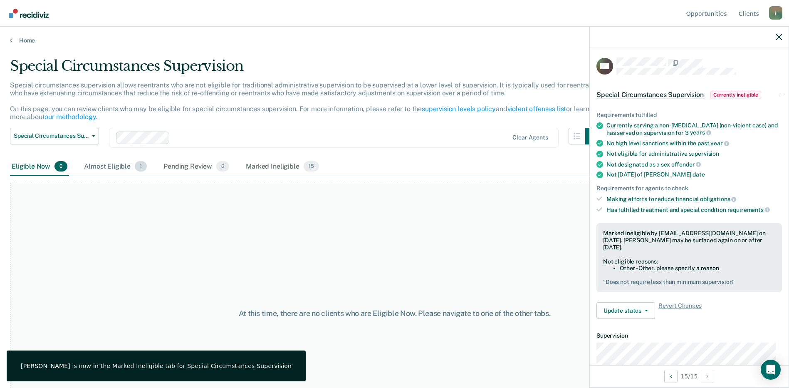
click at [128, 169] on div "Almost Eligible 1" at bounding box center [115, 167] width 66 height 18
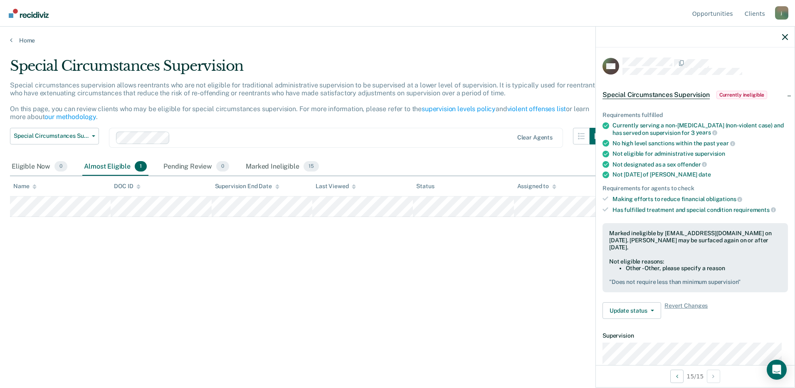
click at [272, 296] on div "Special Circumstances Supervision Special circumstances supervision allows reen…" at bounding box center [397, 191] width 775 height 268
